Goal: Complete application form

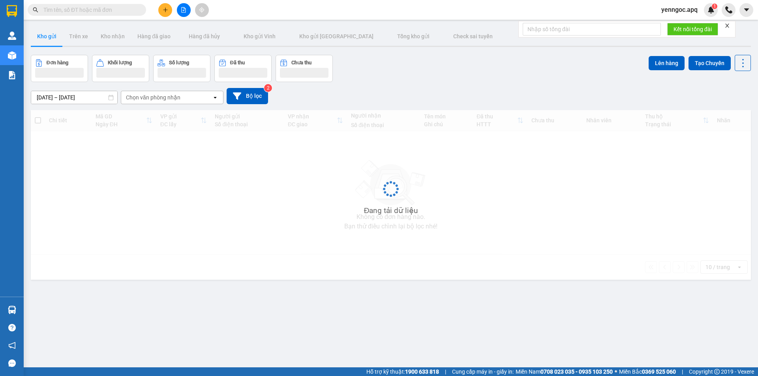
click at [114, 5] on span at bounding box center [87, 10] width 118 height 12
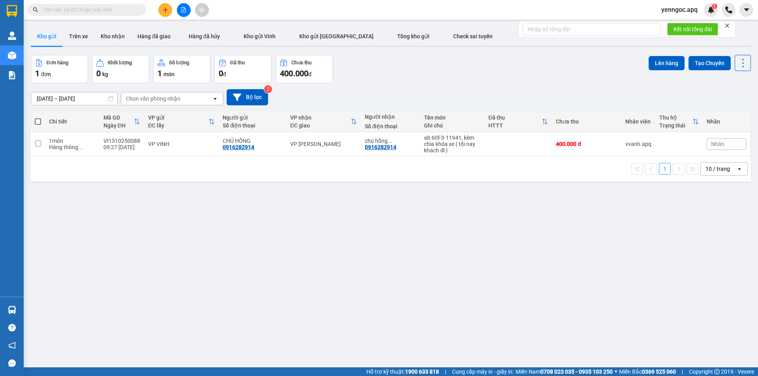
click at [114, 7] on input "text" at bounding box center [89, 10] width 93 height 9
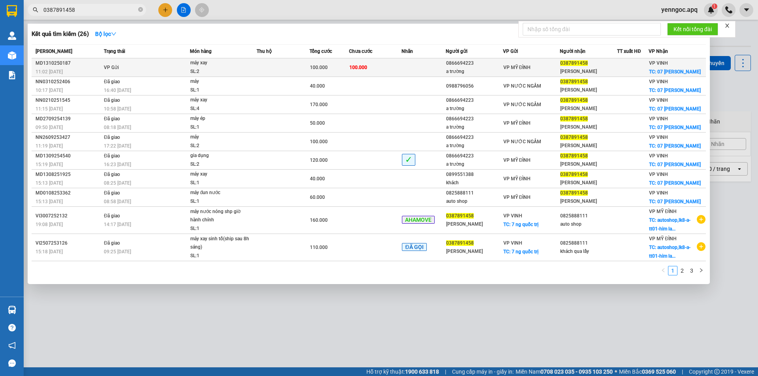
type input "0387891458"
click at [268, 75] on td at bounding box center [282, 67] width 53 height 19
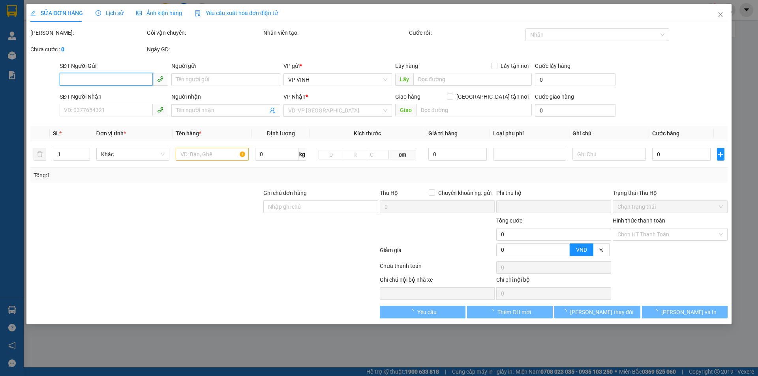
type input "0866694223"
type input "a trường"
type input "0387891458"
type input "[PERSON_NAME]"
checkbox input "true"
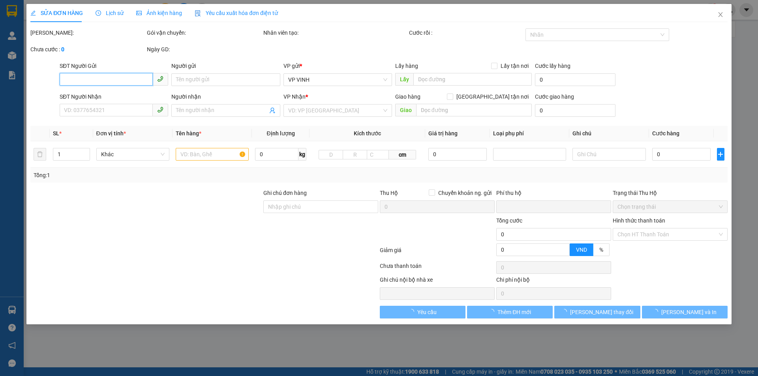
type input "07 [PERSON_NAME]"
type input "0"
type input "100.000"
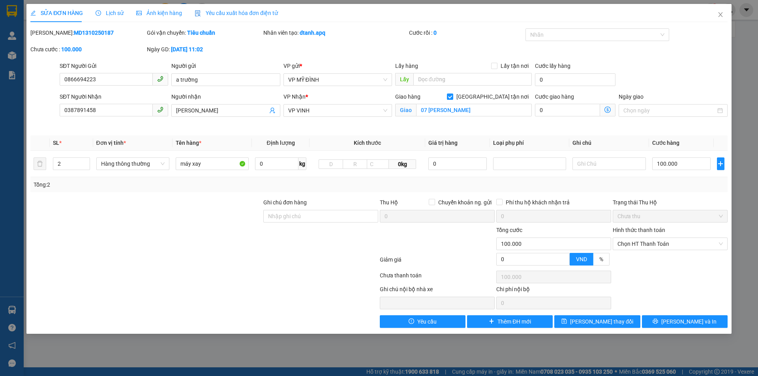
click at [114, 16] on span "Lịch sử" at bounding box center [109, 13] width 28 height 6
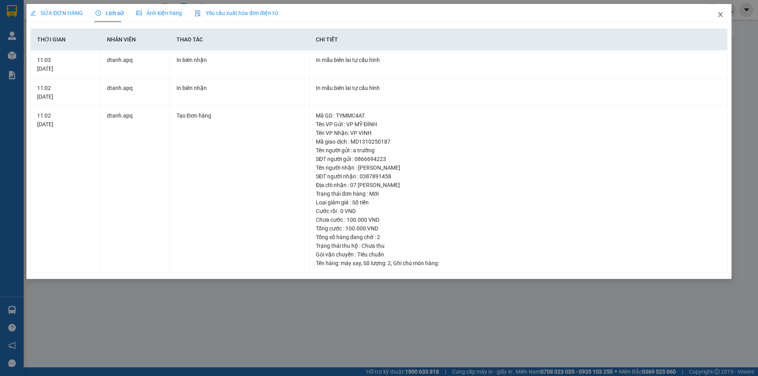
click at [719, 16] on icon "close" at bounding box center [720, 14] width 6 height 6
